Goal: Task Accomplishment & Management: Manage account settings

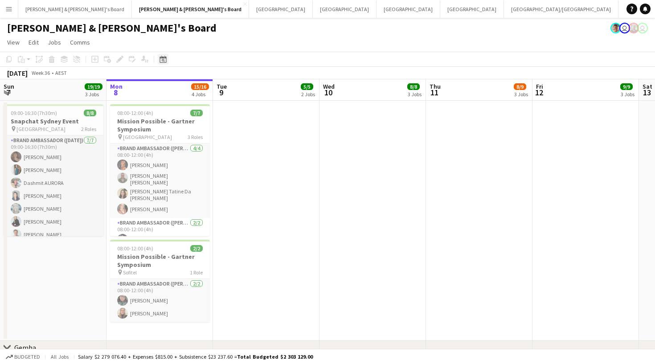
click at [162, 62] on icon "Date picker" at bounding box center [163, 59] width 7 height 7
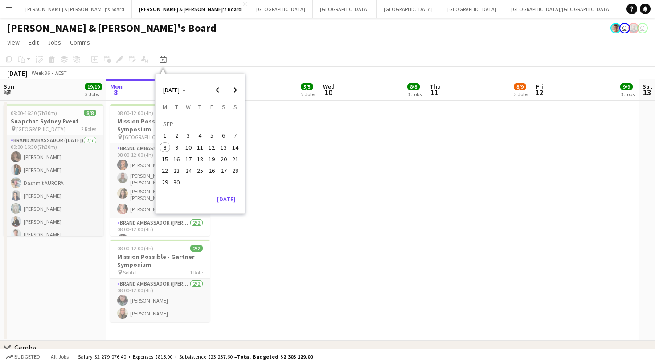
click at [238, 146] on span "14" at bounding box center [235, 147] width 11 height 11
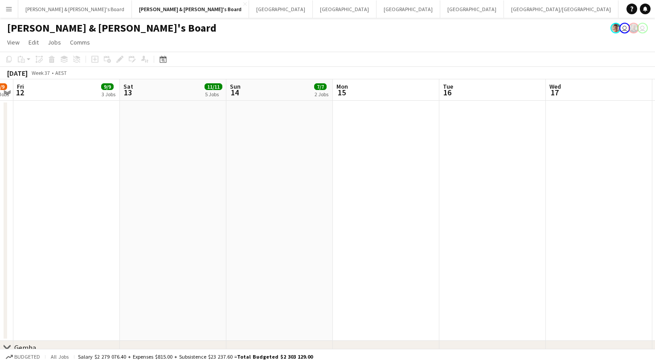
click at [172, 65] on app-toolbar "Copy Paste Paste Command V Paste with crew Command Shift V Paste linked Job [GE…" at bounding box center [327, 59] width 655 height 15
click at [168, 64] on div "Date picker [DATE] [DATE] [DATE] M [DATE] T [DATE] W [DATE] T [DATE] F [DATE] S…" at bounding box center [160, 59] width 20 height 11
click at [165, 61] on icon "Date picker" at bounding box center [163, 59] width 7 height 7
click at [234, 90] on span "Next month" at bounding box center [235, 90] width 18 height 18
click at [177, 155] on span "14" at bounding box center [177, 159] width 11 height 11
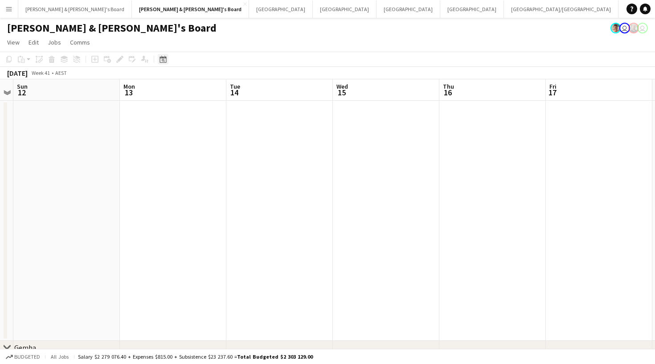
click at [160, 61] on icon at bounding box center [163, 59] width 7 height 7
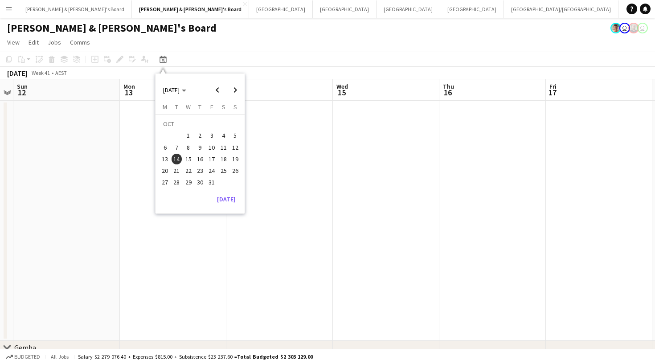
click at [239, 41] on app-page-menu "View Day view expanded Day view collapsed Month view Date picker Jump to [DATE]…" at bounding box center [327, 43] width 655 height 17
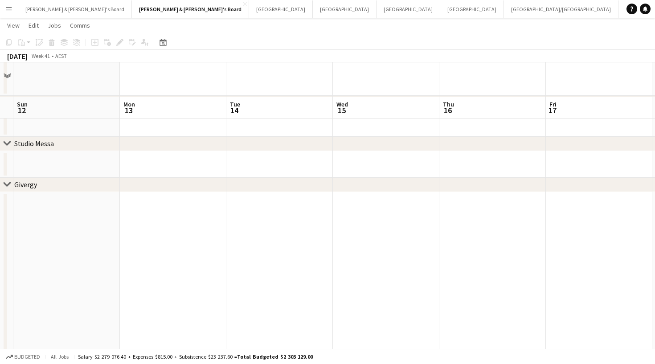
scroll to position [298, 0]
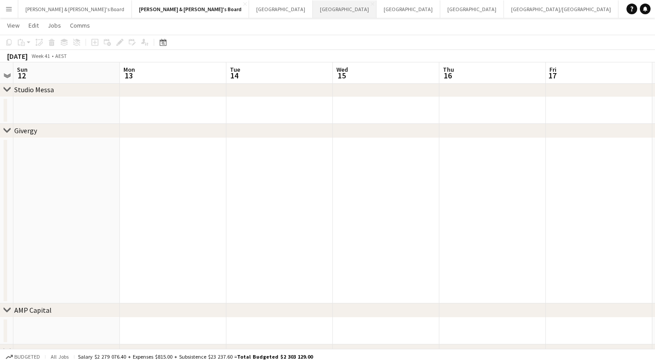
click at [313, 17] on button "Sydney Close" at bounding box center [345, 8] width 64 height 17
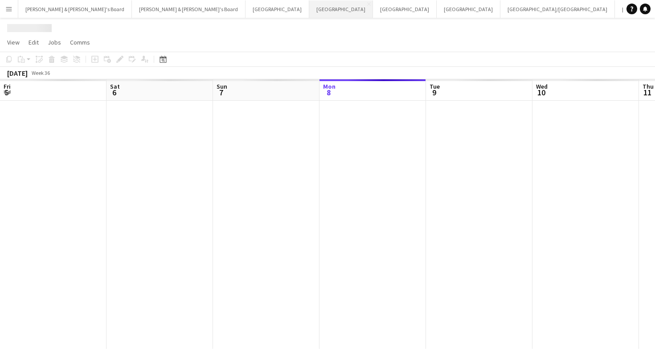
scroll to position [0, 213]
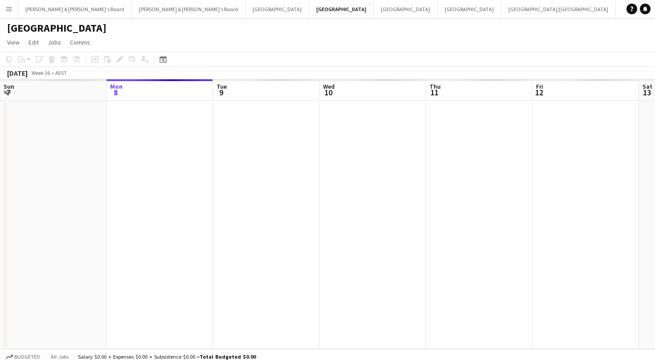
click at [162, 65] on app-toolbar "Copy Paste Paste Command V Paste with crew Command Shift V Paste linked Job [GE…" at bounding box center [327, 59] width 655 height 15
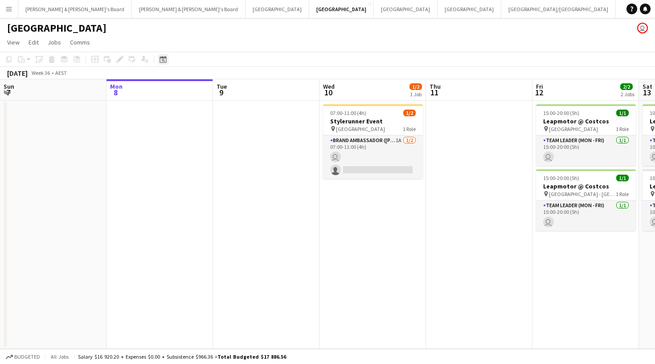
click at [163, 58] on icon at bounding box center [163, 59] width 7 height 7
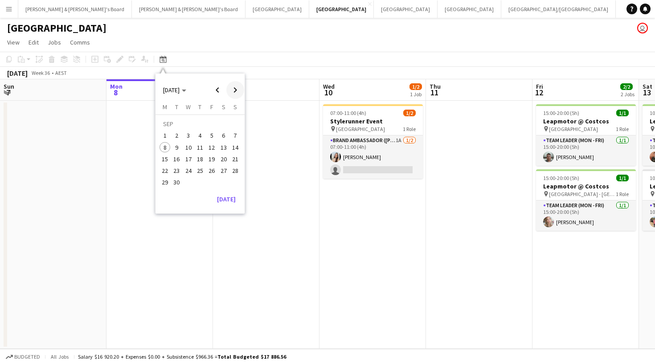
click at [233, 89] on span "Next month" at bounding box center [235, 90] width 18 height 18
click at [176, 161] on span "14" at bounding box center [177, 159] width 11 height 11
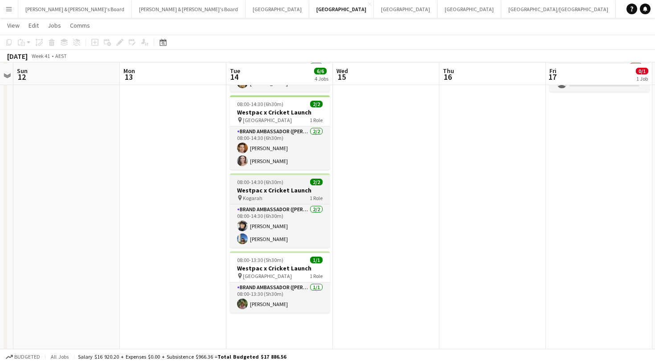
scroll to position [80, 0]
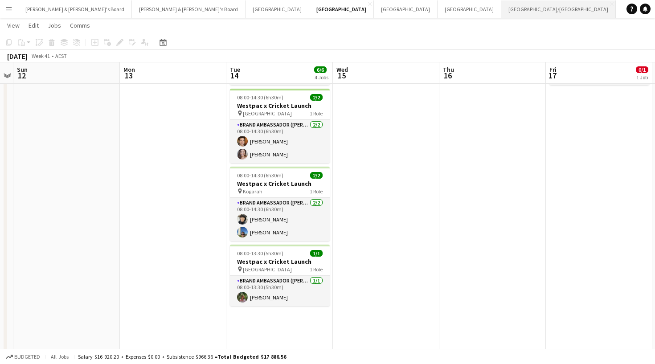
click at [501, 14] on button "[GEOGRAPHIC_DATA]/[GEOGRAPHIC_DATA] Close" at bounding box center [558, 8] width 115 height 17
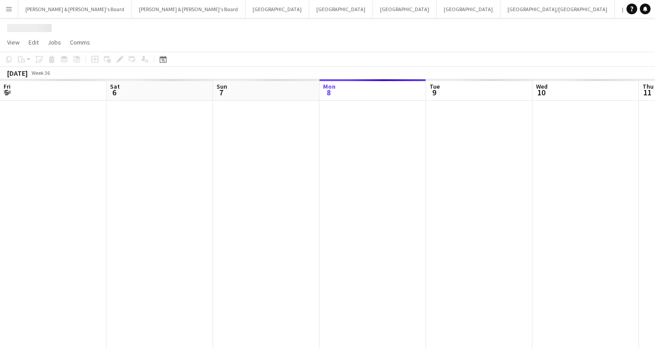
scroll to position [0, 213]
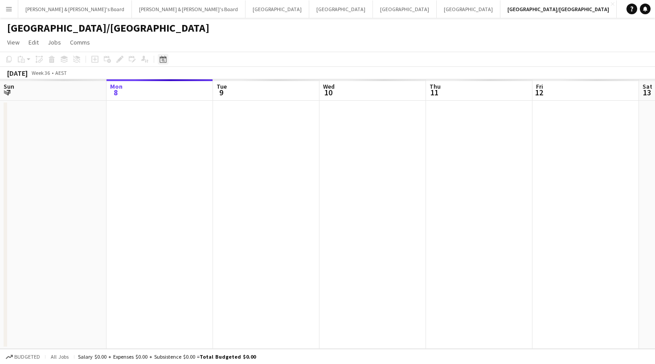
click at [166, 60] on icon at bounding box center [163, 59] width 7 height 7
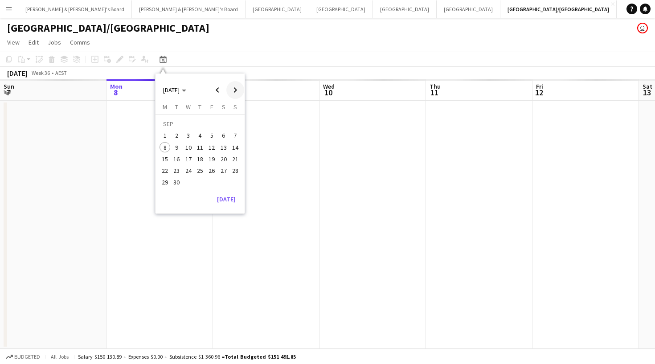
click at [234, 92] on span "Next month" at bounding box center [235, 90] width 18 height 18
click at [178, 156] on span "14" at bounding box center [177, 159] width 11 height 11
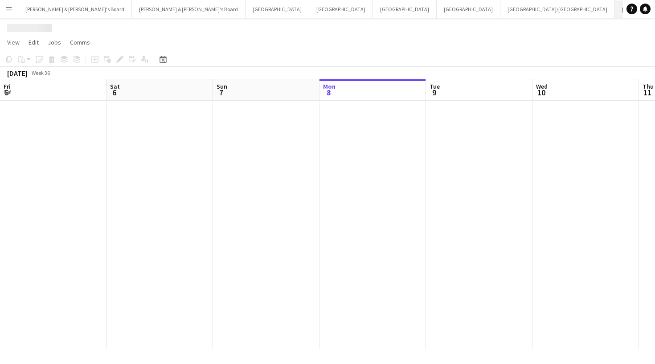
scroll to position [0, 213]
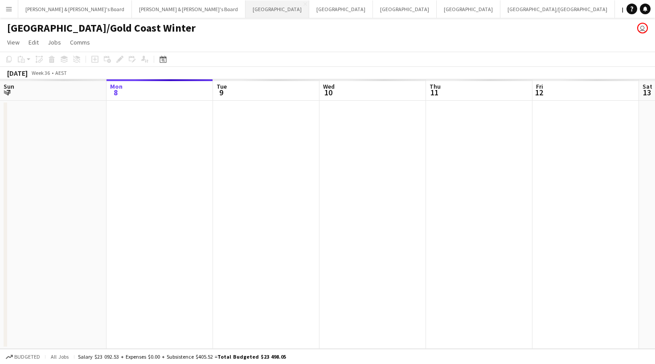
click at [245, 11] on button "Perth Close" at bounding box center [277, 8] width 64 height 17
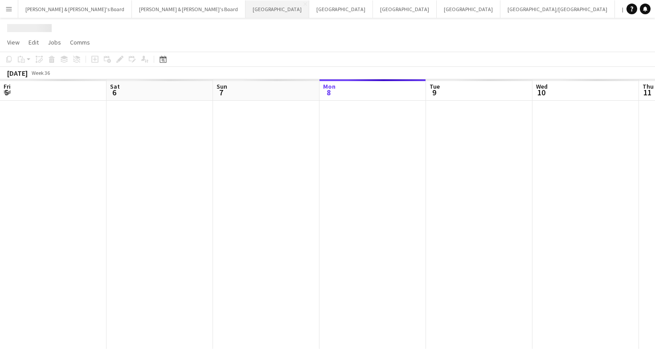
scroll to position [0, 213]
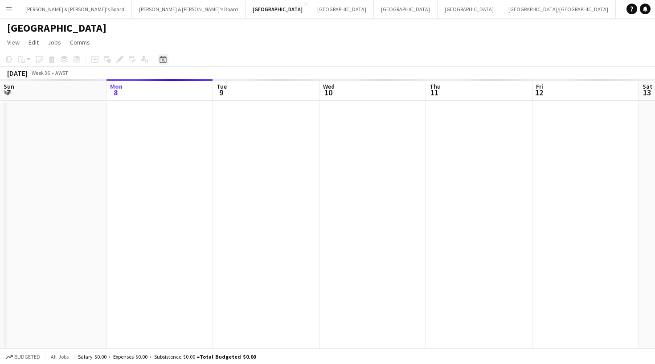
click at [164, 63] on div "Date picker" at bounding box center [163, 59] width 11 height 11
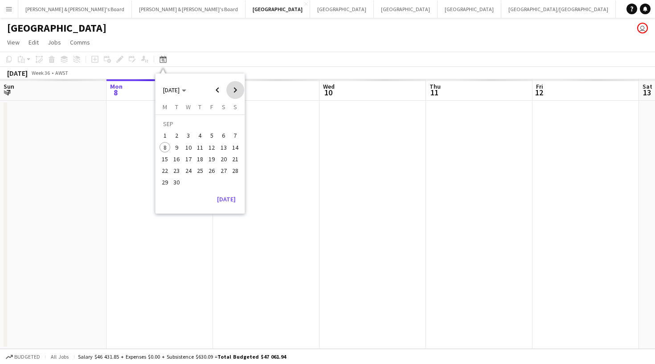
click at [237, 94] on span "Next month" at bounding box center [235, 90] width 18 height 18
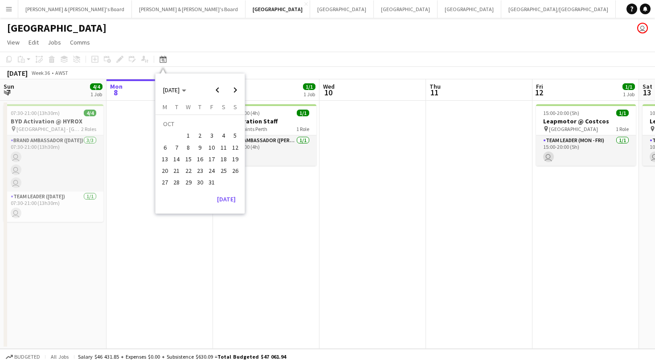
click at [176, 159] on span "14" at bounding box center [177, 159] width 11 height 11
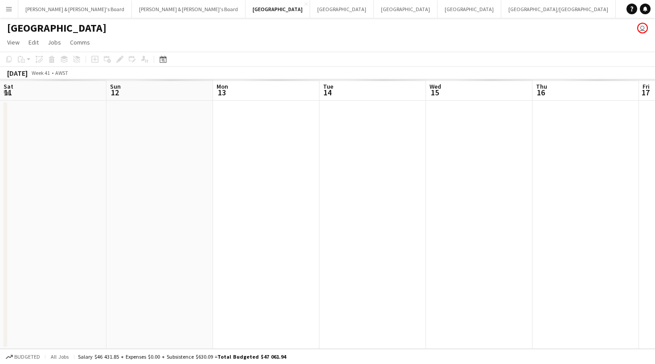
scroll to position [0, 306]
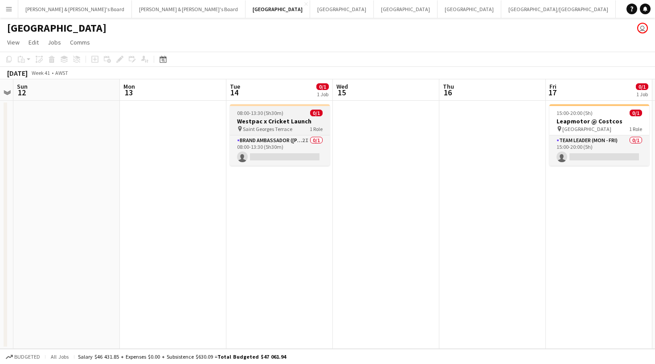
click at [276, 132] on span "Saint Georges Terrace" at bounding box center [267, 129] width 49 height 7
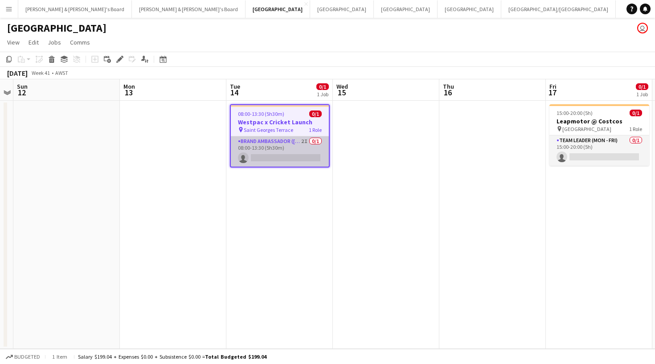
click at [288, 150] on app-card-role "Brand Ambassador (Mon - Fri) 2I 0/1 08:00-13:30 (5h30m) single-neutral-actions" at bounding box center [280, 151] width 98 height 30
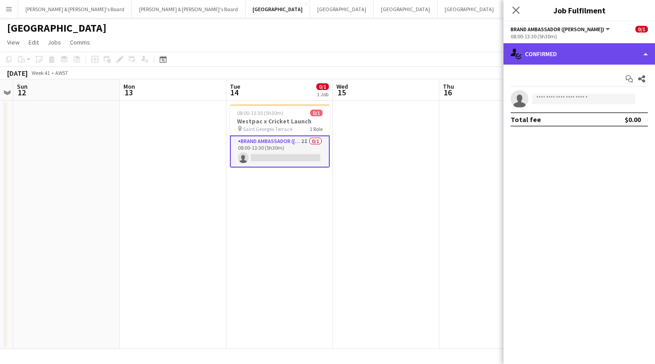
click at [568, 60] on div "single-neutral-actions-check-2 Confirmed" at bounding box center [578, 53] width 151 height 21
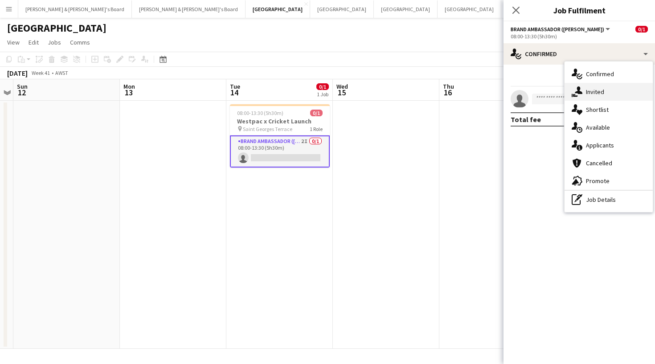
click at [601, 99] on div "single-neutral-actions-share-1 Invited" at bounding box center [609, 92] width 88 height 18
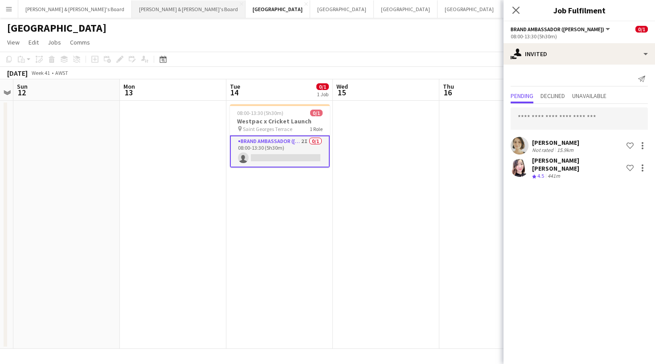
click at [132, 10] on button "[PERSON_NAME] & [PERSON_NAME]'s Board Close" at bounding box center [189, 8] width 114 height 17
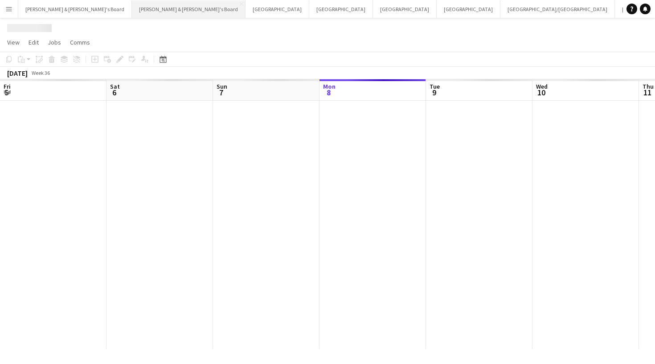
scroll to position [0, 213]
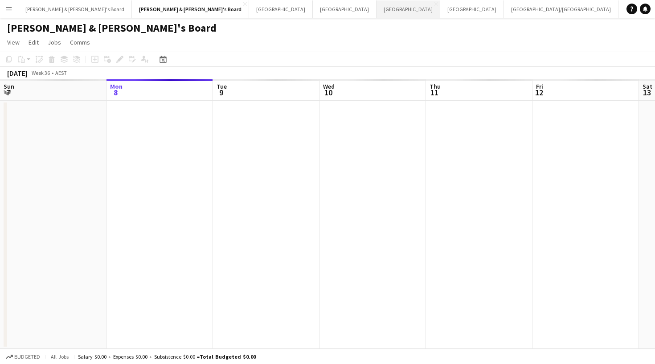
click at [376, 11] on button "Adelaide Close" at bounding box center [408, 8] width 64 height 17
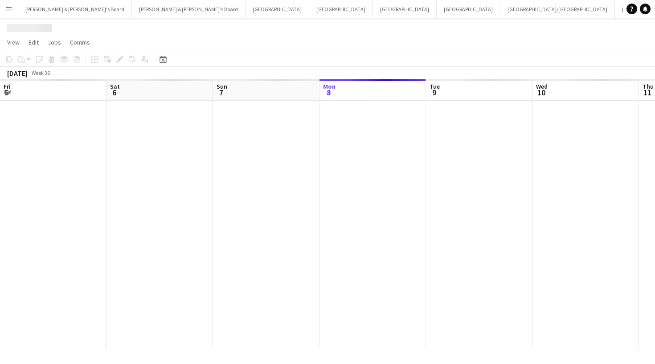
scroll to position [0, 213]
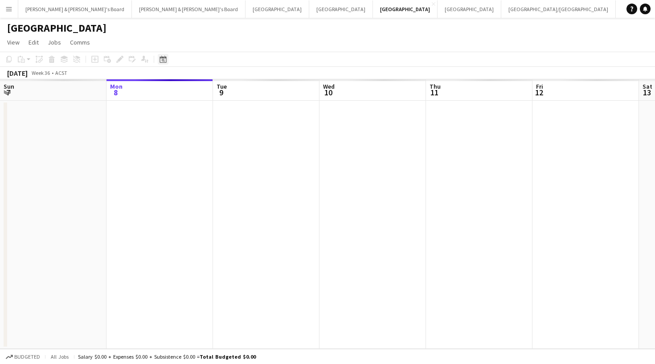
click at [165, 62] on icon "Date picker" at bounding box center [163, 59] width 7 height 7
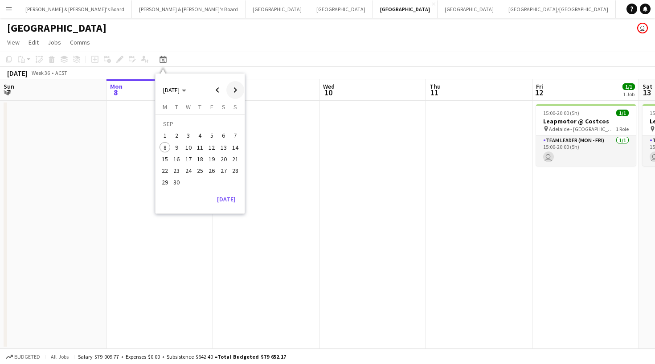
click at [236, 88] on span "Next month" at bounding box center [235, 90] width 18 height 18
click at [179, 163] on span "14" at bounding box center [177, 159] width 11 height 11
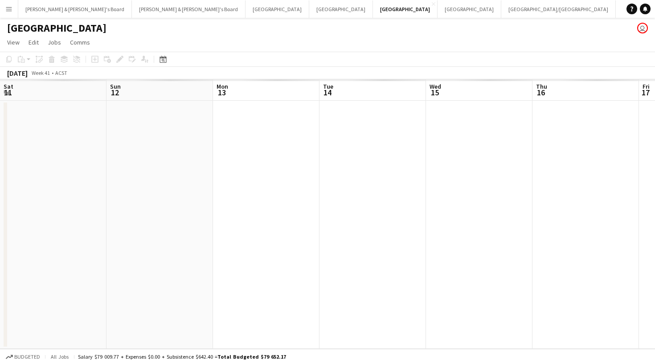
scroll to position [0, 306]
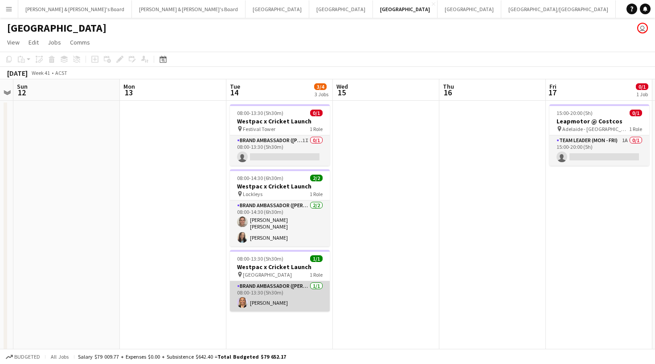
click at [275, 289] on app-card-role "Brand Ambassador (Mon - Fri) [DATE] 08:00-13:30 (5h30m) [PERSON_NAME]" at bounding box center [280, 296] width 100 height 30
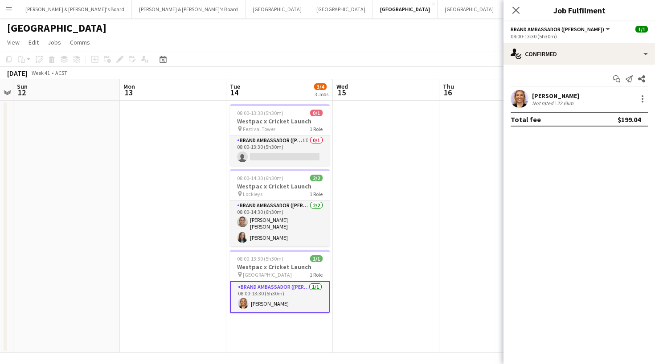
click at [643, 104] on div "[PERSON_NAME] Not rated 22.6km" at bounding box center [578, 99] width 151 height 18
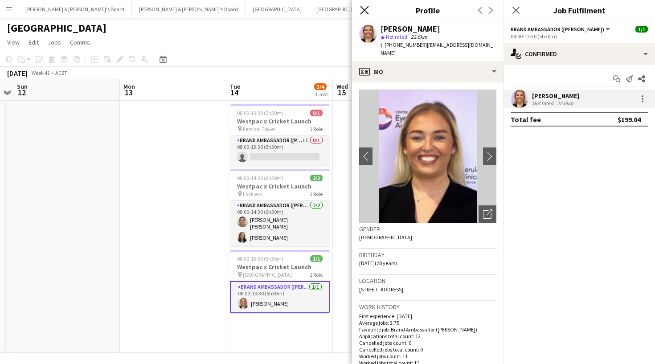
click at [365, 8] on icon "Close pop-in" at bounding box center [364, 10] width 8 height 8
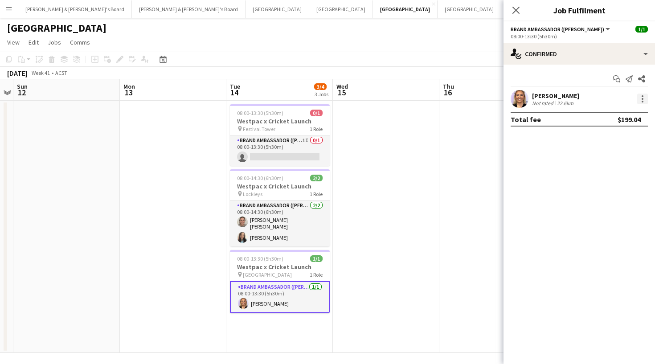
click at [641, 100] on div at bounding box center [642, 99] width 11 height 11
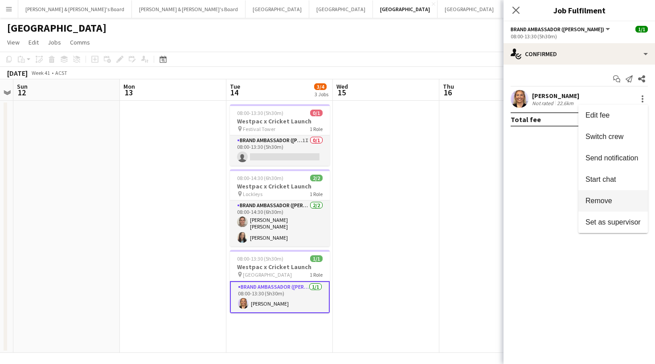
click at [619, 206] on button "Remove" at bounding box center [613, 200] width 70 height 21
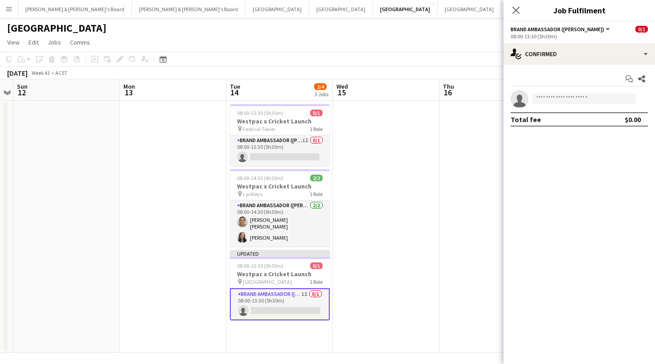
click at [471, 54] on app-toolbar "Copy Paste Paste Command V Paste with crew Command Shift V Paste linked Job [GE…" at bounding box center [327, 59] width 655 height 15
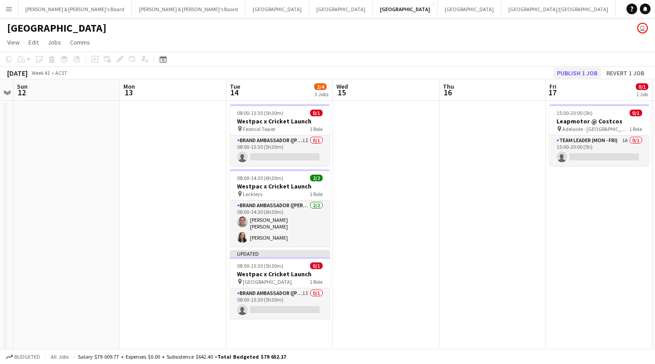
click at [584, 76] on button "Publish 1 job" at bounding box center [577, 73] width 48 height 12
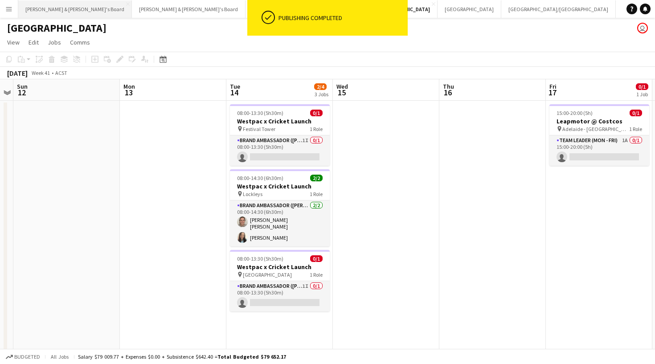
click at [54, 14] on button "[PERSON_NAME] & [PERSON_NAME]'s Board Close" at bounding box center [75, 8] width 114 height 17
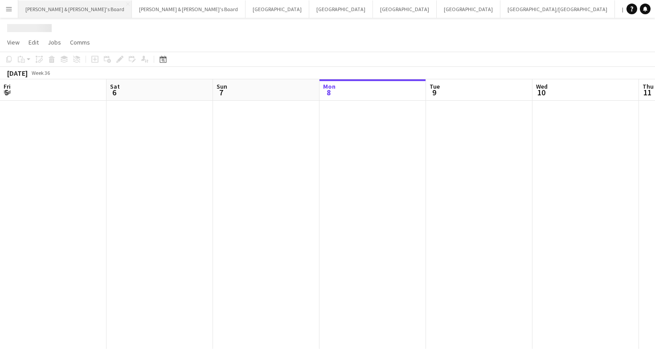
scroll to position [0, 213]
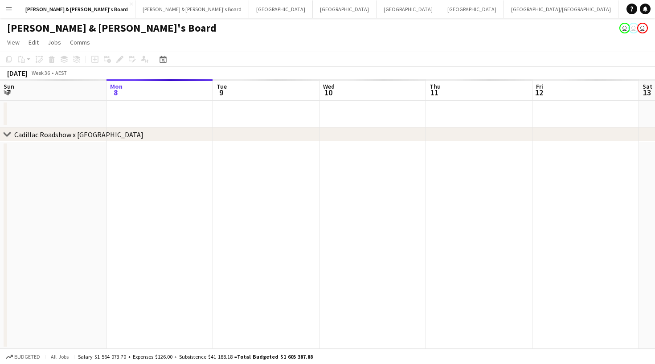
click at [14, 12] on button "Menu" at bounding box center [9, 9] width 18 height 18
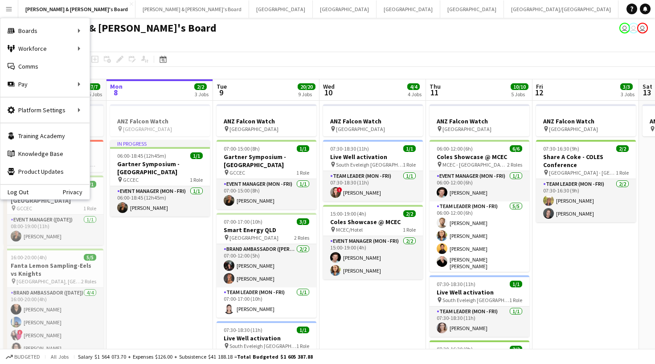
click at [225, 44] on app-page-menu "View Day view expanded Day view collapsed Month view Date picker Jump to [DATE]…" at bounding box center [327, 43] width 655 height 17
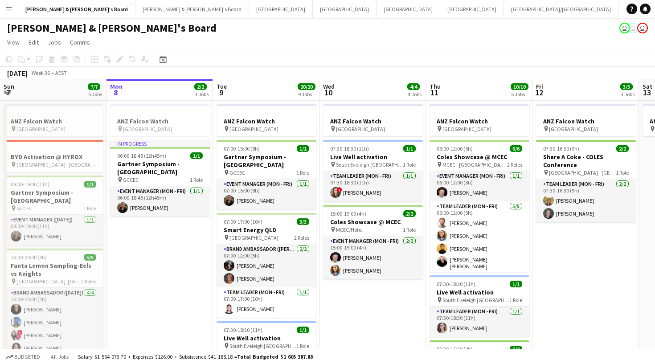
click at [197, 55] on app-toolbar "Copy Paste Paste Command V Paste with crew Command Shift V Paste linked Job [GE…" at bounding box center [327, 59] width 655 height 15
click at [313, 12] on button "Sydney Close" at bounding box center [345, 8] width 64 height 17
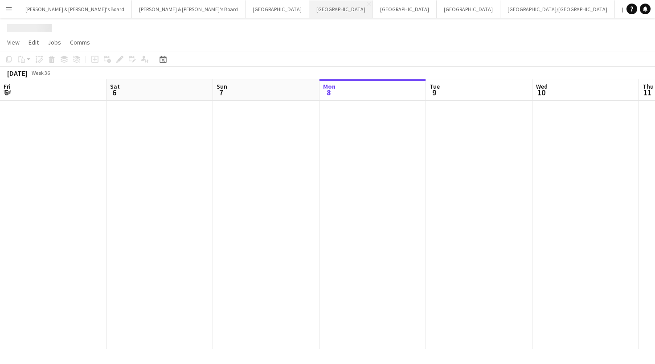
scroll to position [0, 213]
